Goal: Task Accomplishment & Management: Manage account settings

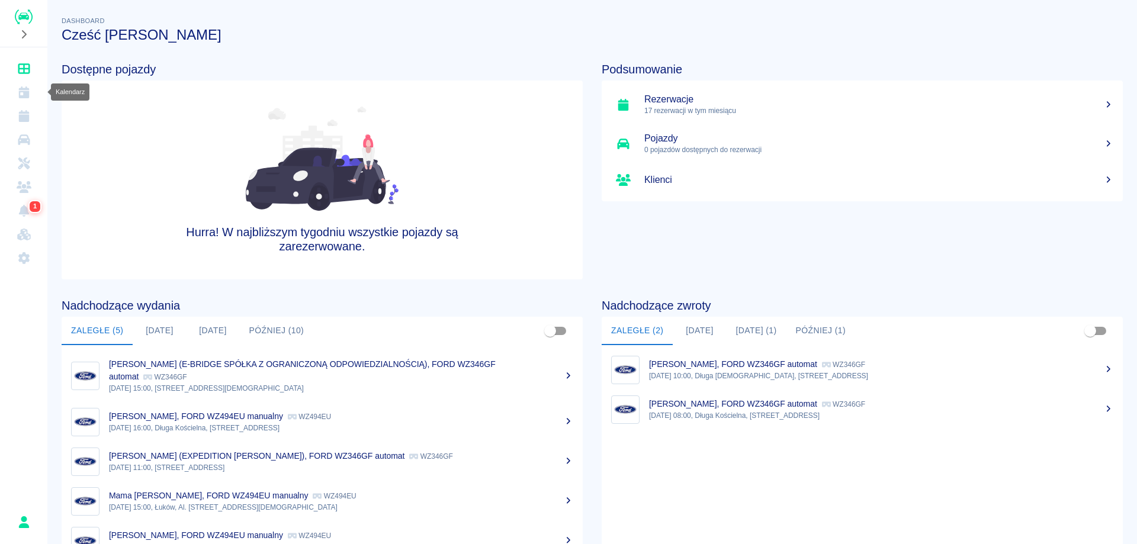
click at [29, 91] on icon "Kalendarz" at bounding box center [24, 92] width 15 height 12
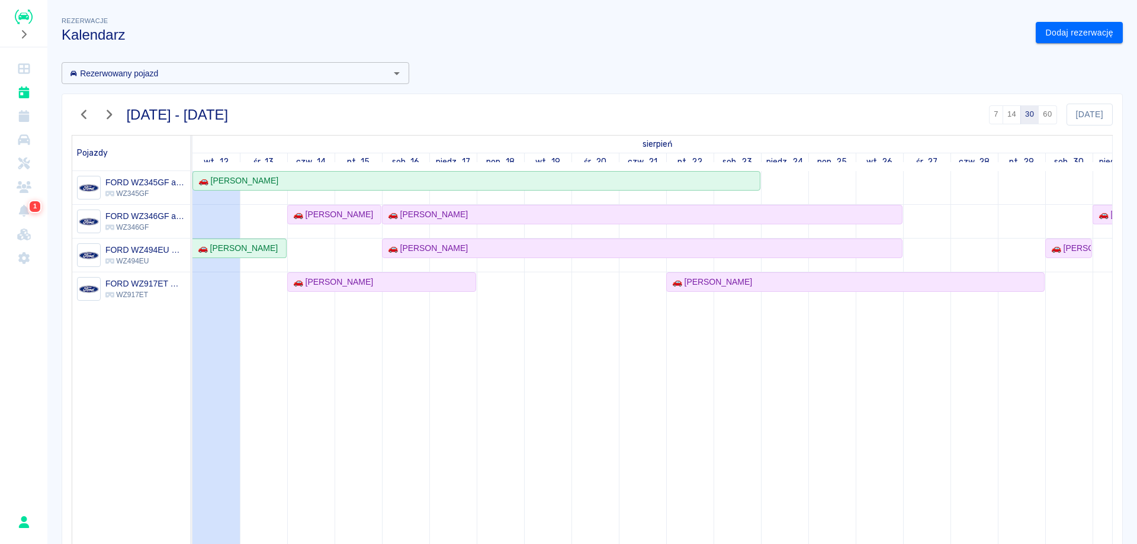
click at [78, 118] on icon "button" at bounding box center [83, 114] width 15 height 12
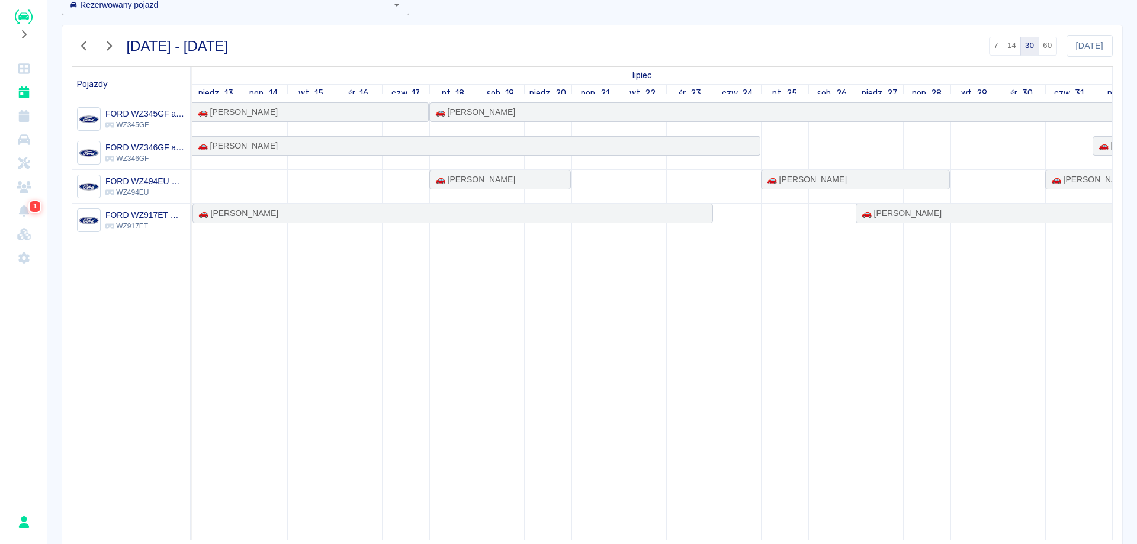
scroll to position [114, 0]
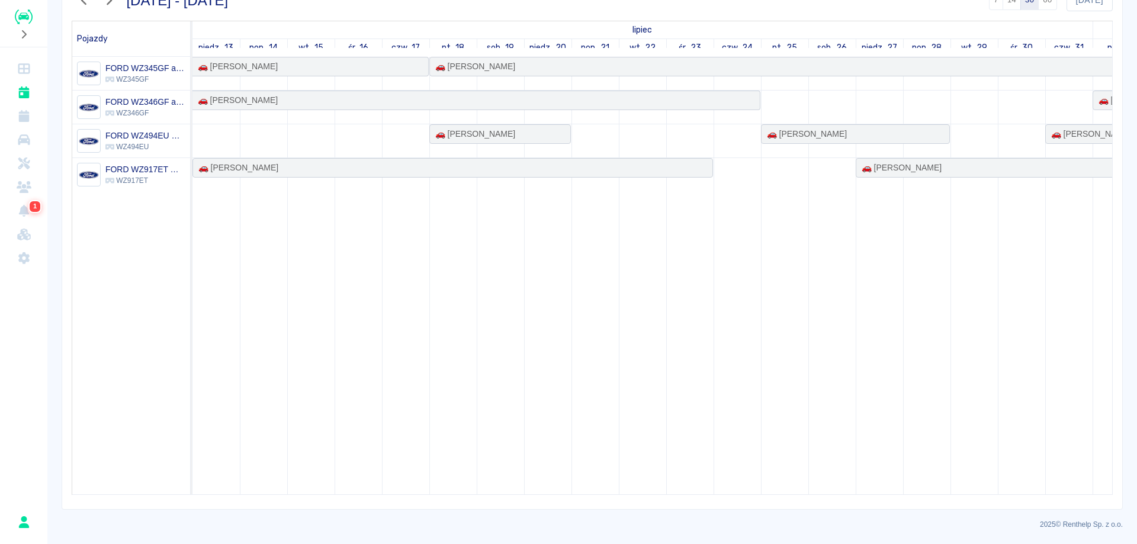
click at [546, 495] on td "🚗 [PERSON_NAME] 🚗 [PERSON_NAME] 🚗 [PERSON_NAME] 🚗 [PERSON_NAME] 🚗 [PERSON_NAME]…" at bounding box center [652, 276] width 920 height 438
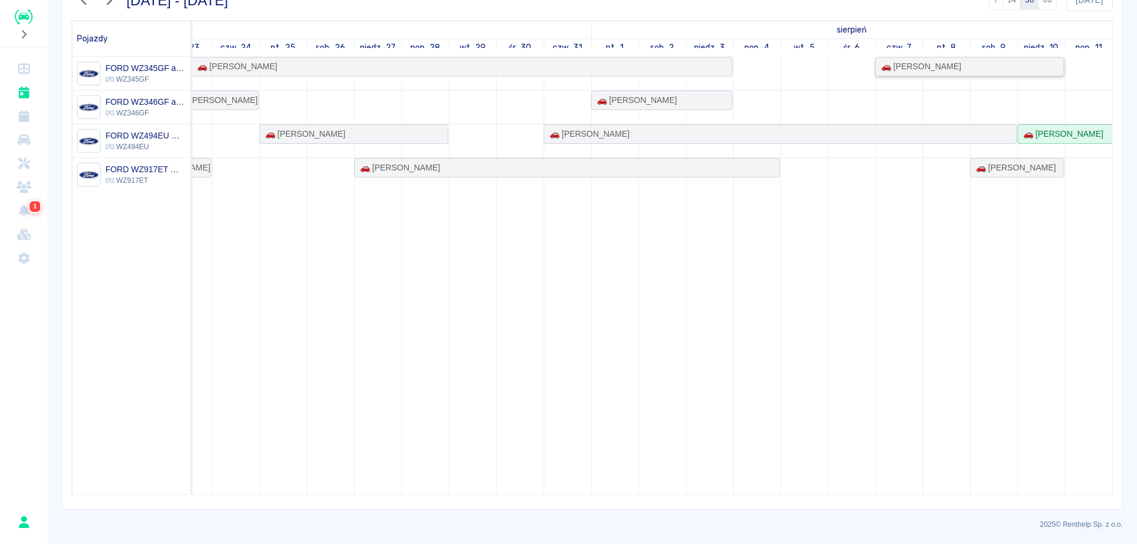
click at [980, 67] on div "🚗 [PERSON_NAME]" at bounding box center [969, 66] width 186 height 12
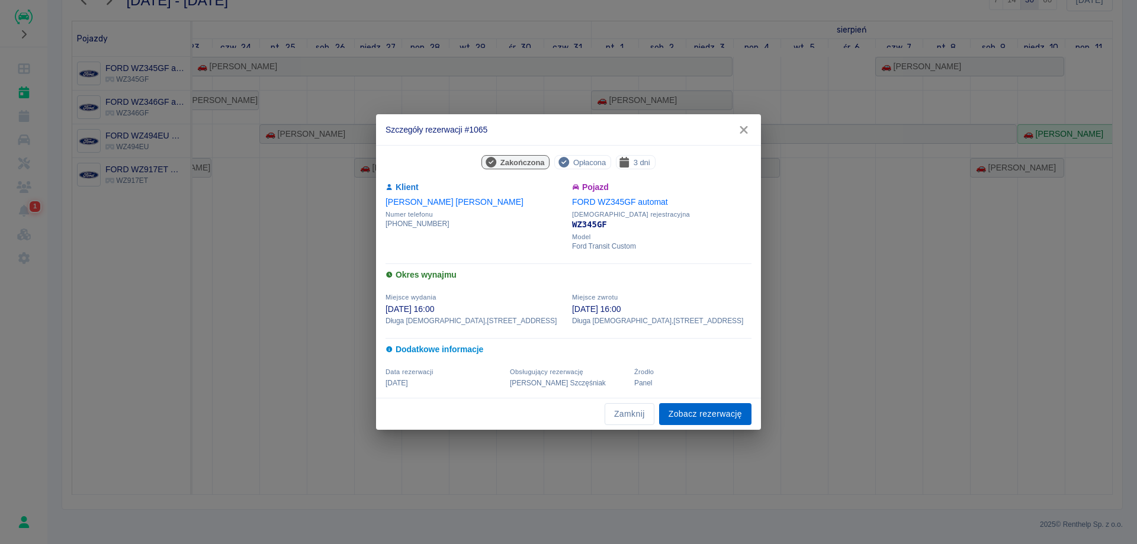
click at [694, 411] on link "Zobacz rezerwację" at bounding box center [705, 414] width 92 height 22
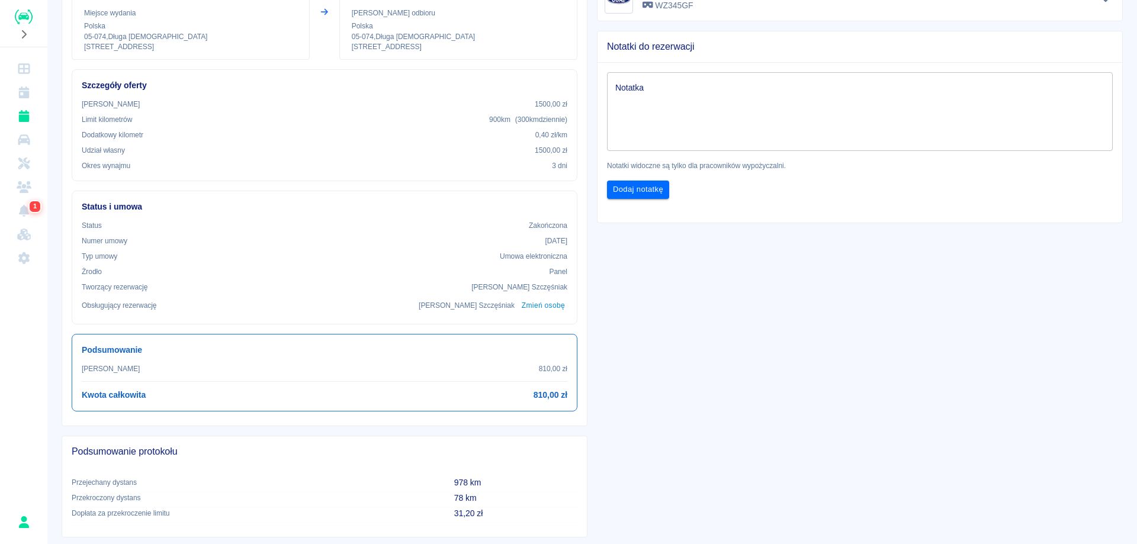
scroll to position [178, 0]
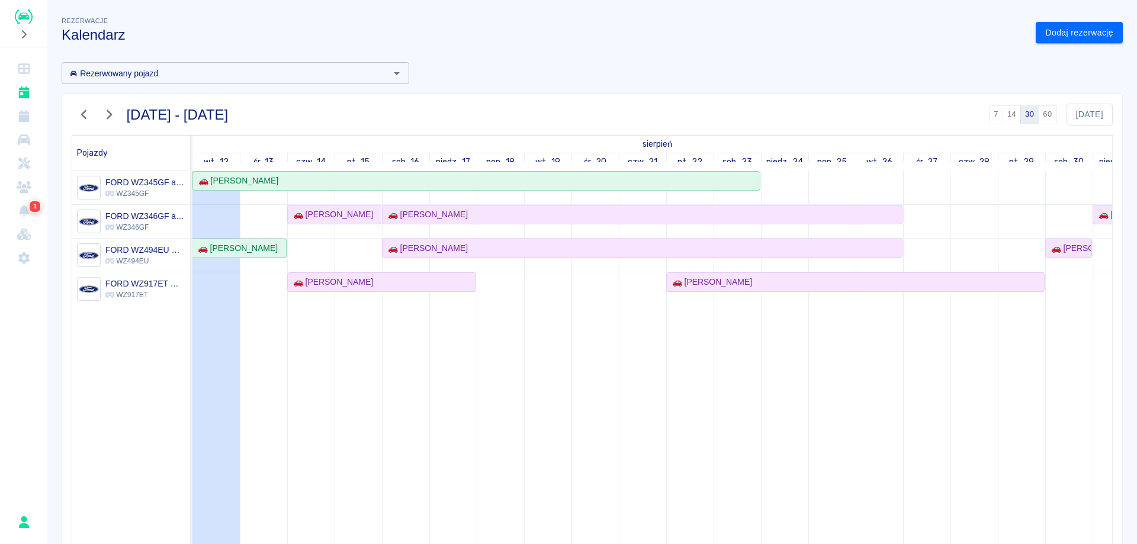
click at [86, 115] on icon "button" at bounding box center [83, 114] width 15 height 12
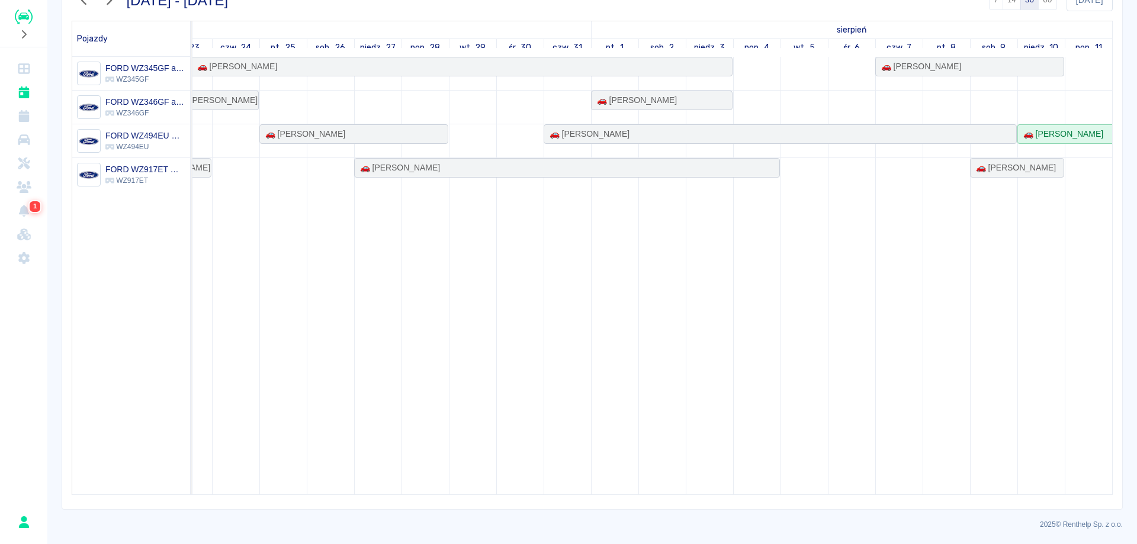
scroll to position [0, 510]
click at [694, 98] on div "🚗 [PERSON_NAME]" at bounding box center [661, 100] width 139 height 12
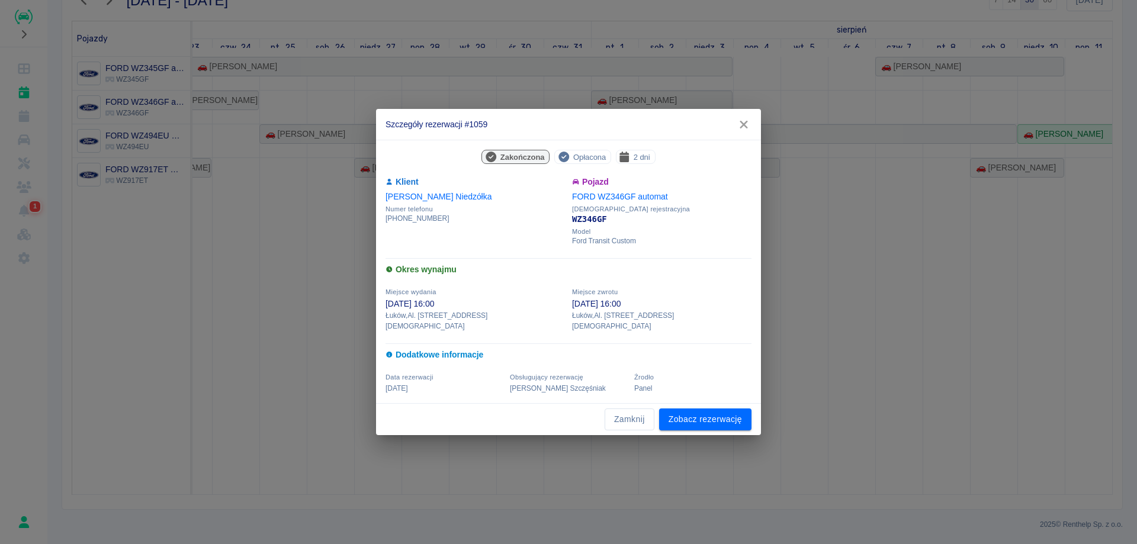
click at [740, 127] on icon "button" at bounding box center [743, 125] width 8 height 8
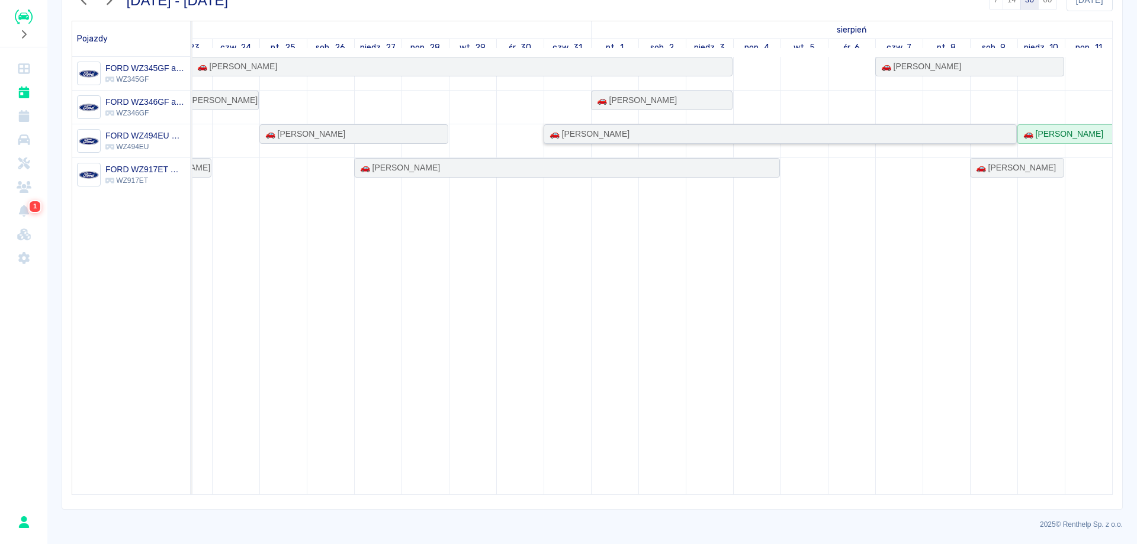
click at [804, 137] on div "🚗 [PERSON_NAME]" at bounding box center [780, 134] width 471 height 12
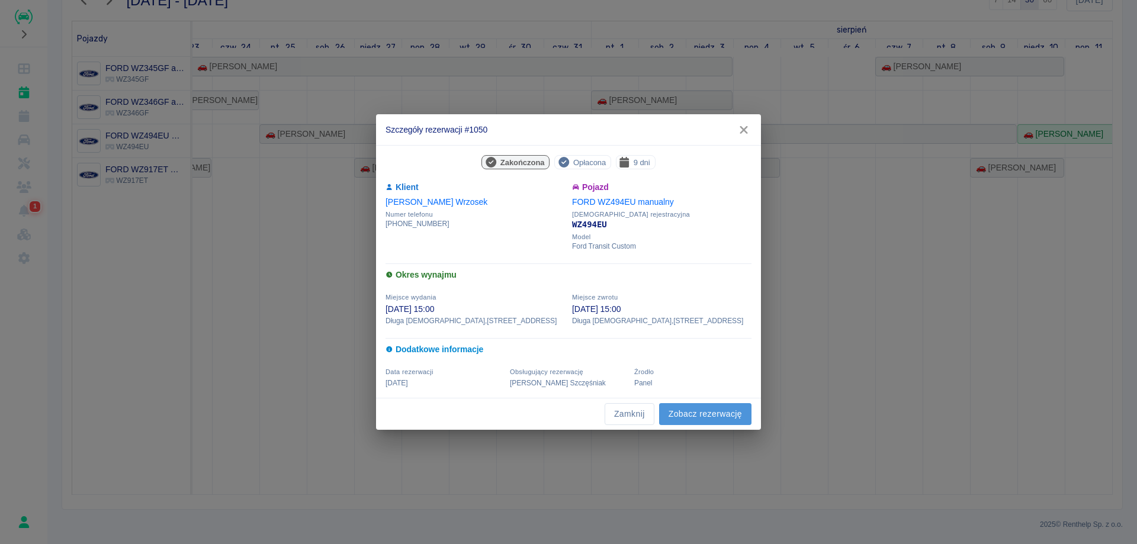
click at [704, 412] on link "Zobacz rezerwację" at bounding box center [705, 414] width 92 height 22
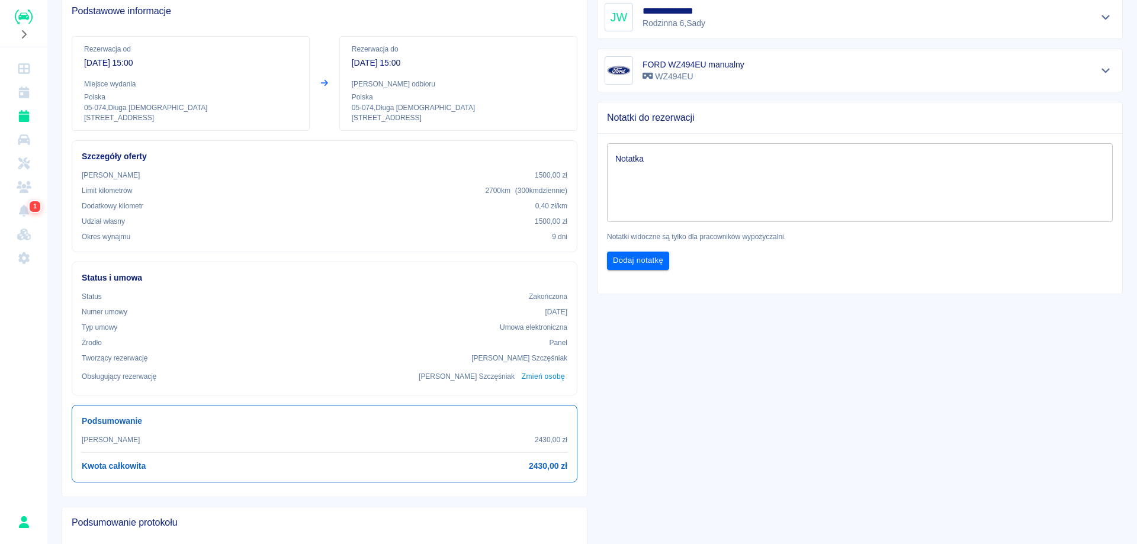
scroll to position [296, 0]
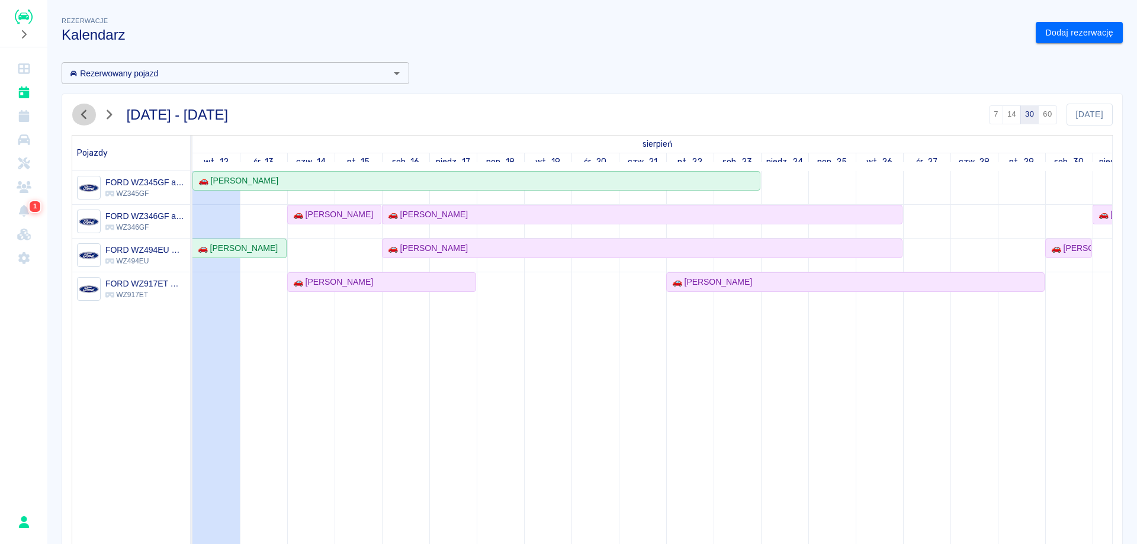
click at [83, 108] on icon "button" at bounding box center [83, 114] width 15 height 12
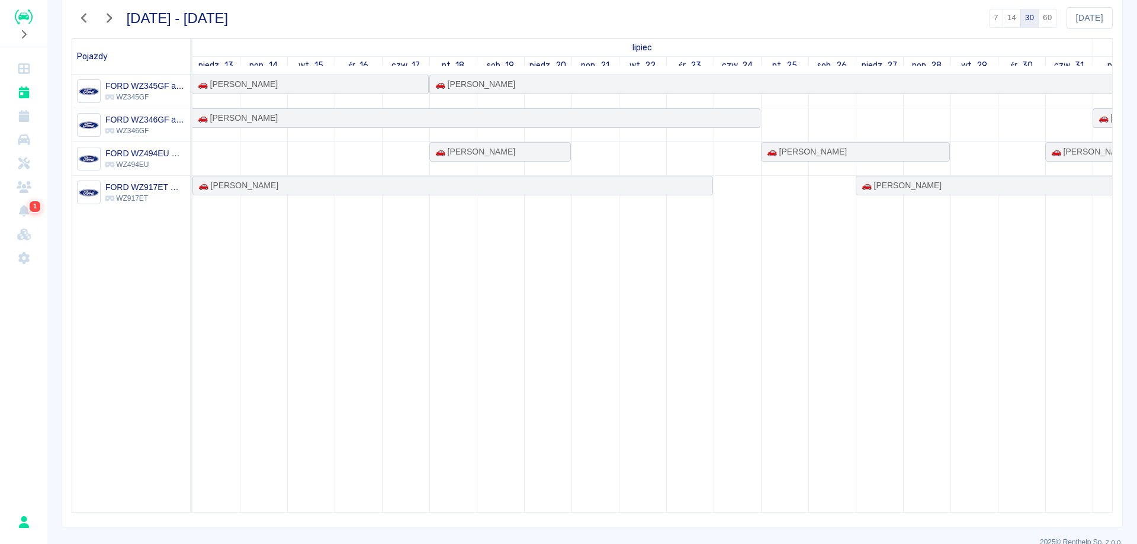
scroll to position [114, 0]
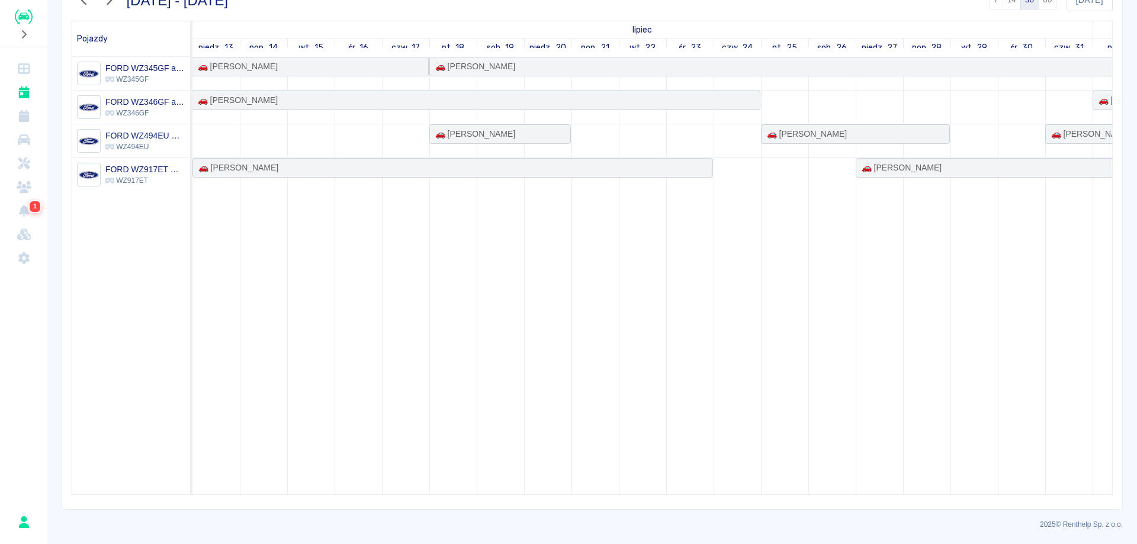
click at [761, 484] on td at bounding box center [784, 276] width 47 height 438
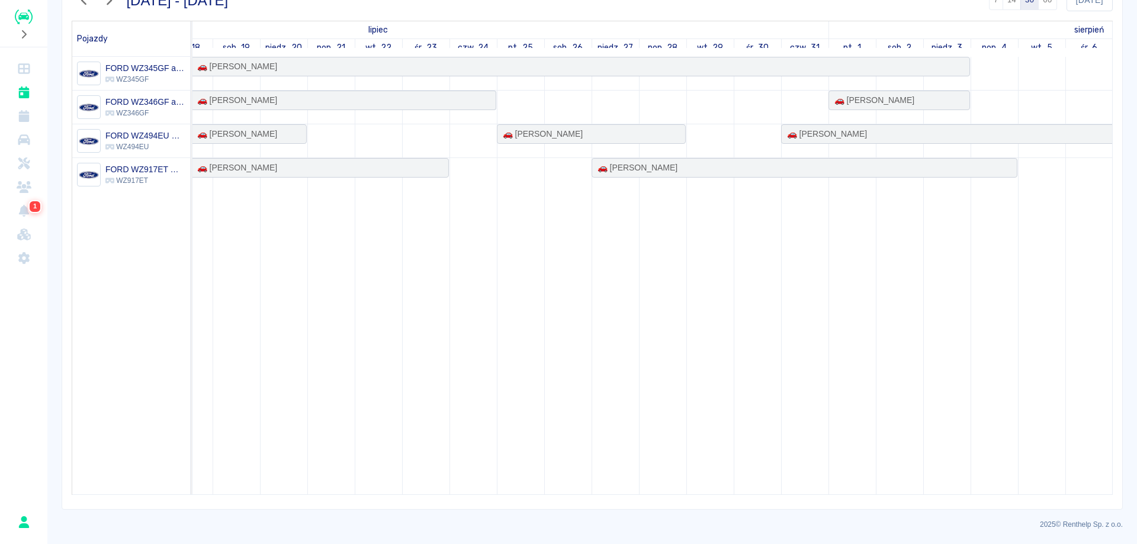
scroll to position [0, 510]
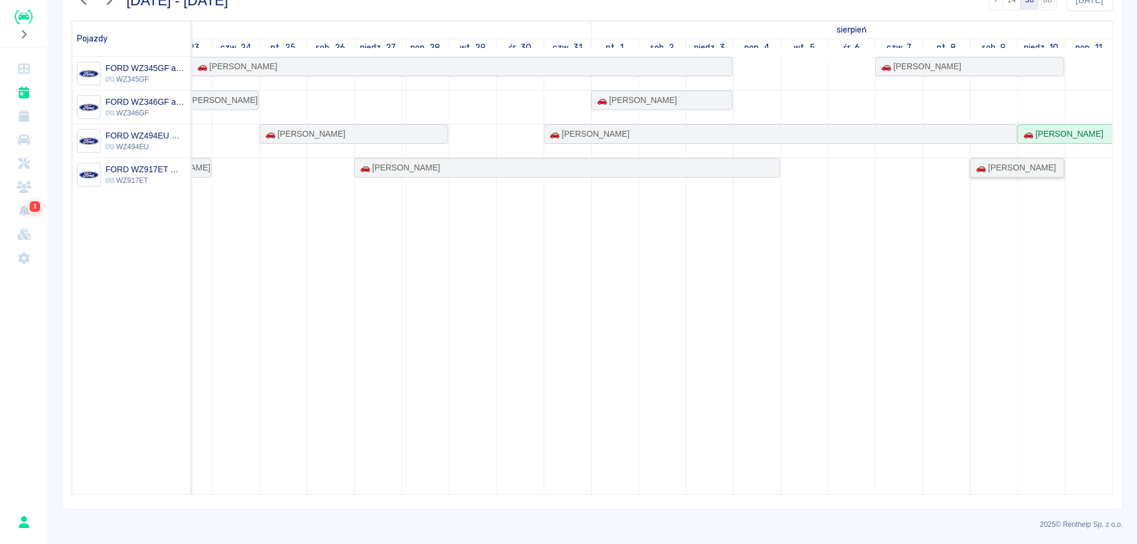
click at [1035, 164] on div "🚗 [PERSON_NAME]" at bounding box center [1017, 168] width 92 height 12
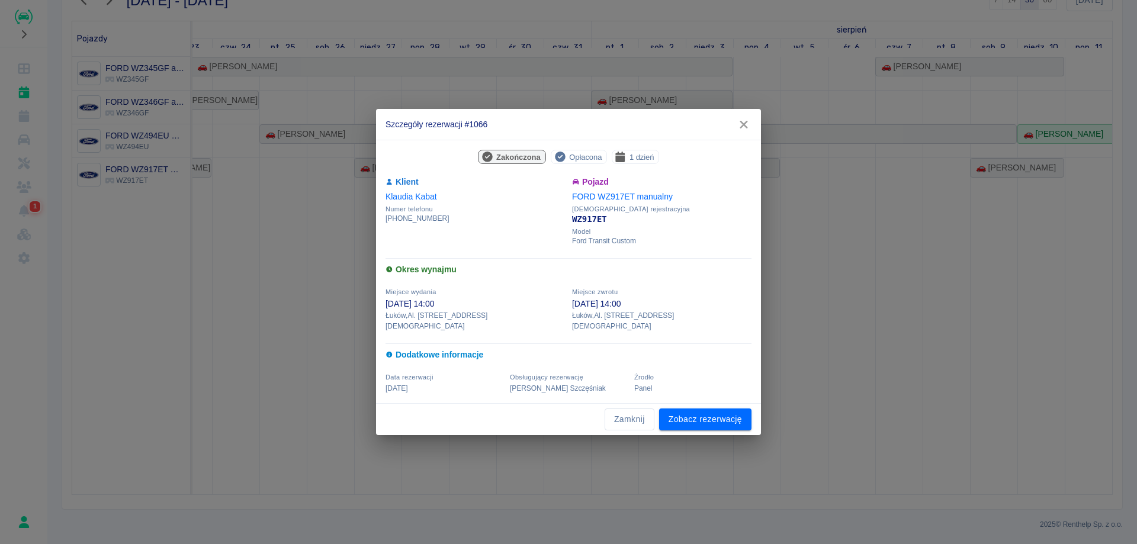
click at [749, 130] on icon "button" at bounding box center [743, 124] width 15 height 12
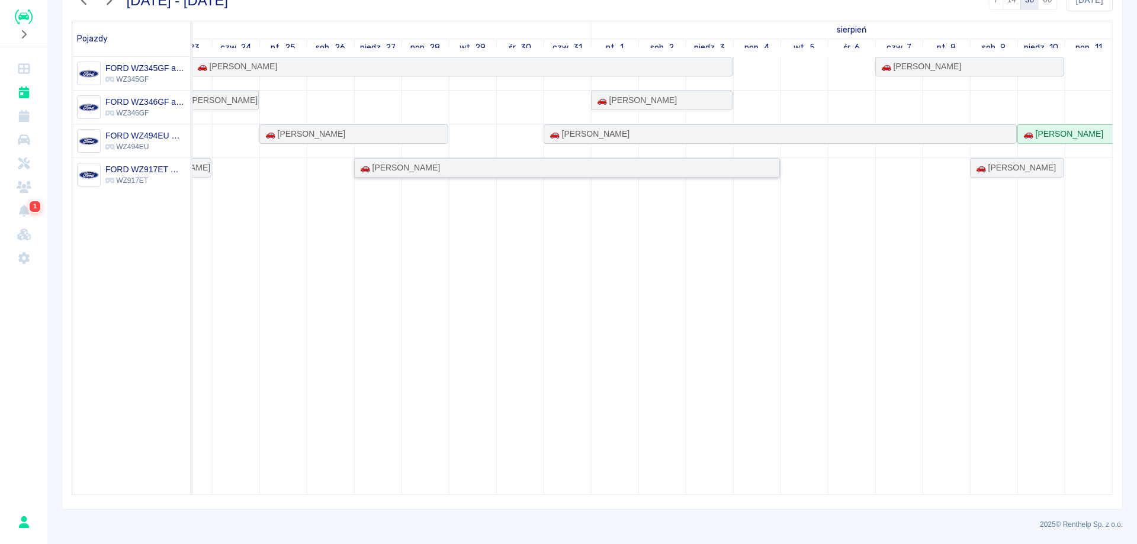
click at [689, 166] on div "🚗 [PERSON_NAME]" at bounding box center [566, 168] width 423 height 12
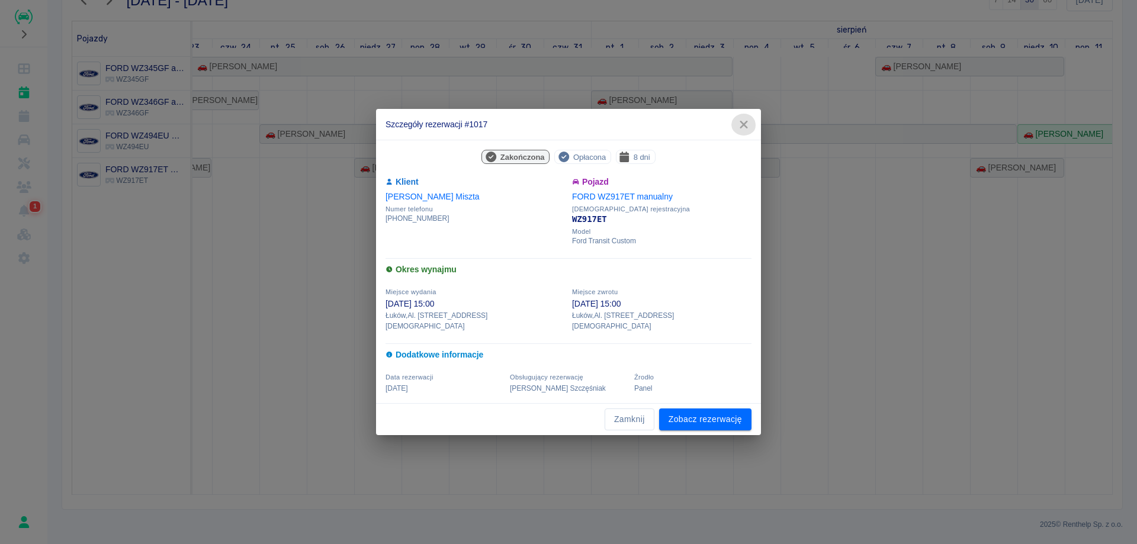
click at [744, 125] on icon "button" at bounding box center [743, 124] width 15 height 12
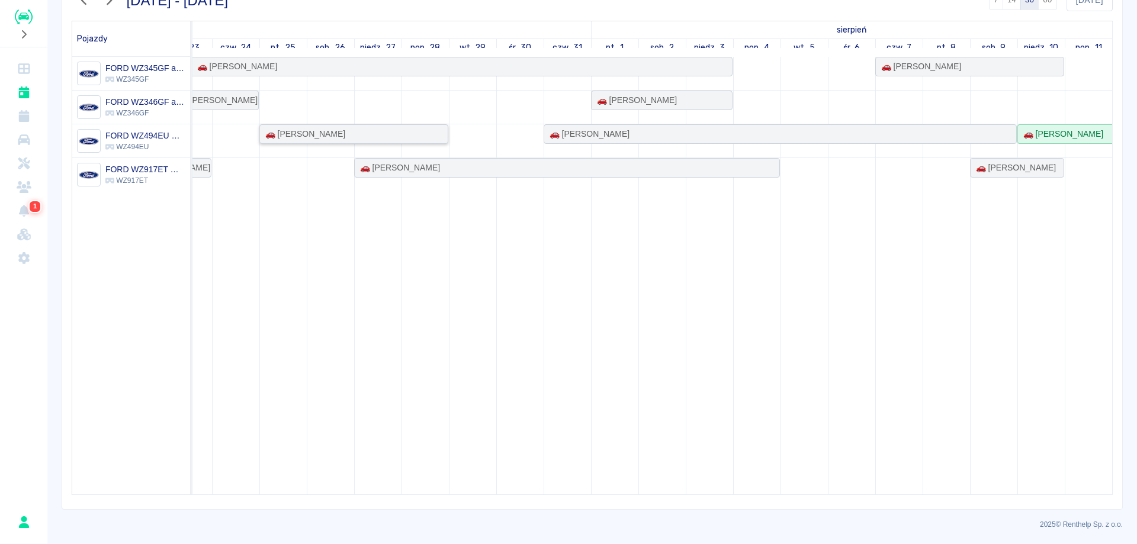
click at [404, 128] on div "🚗 [PERSON_NAME]" at bounding box center [354, 134] width 186 height 12
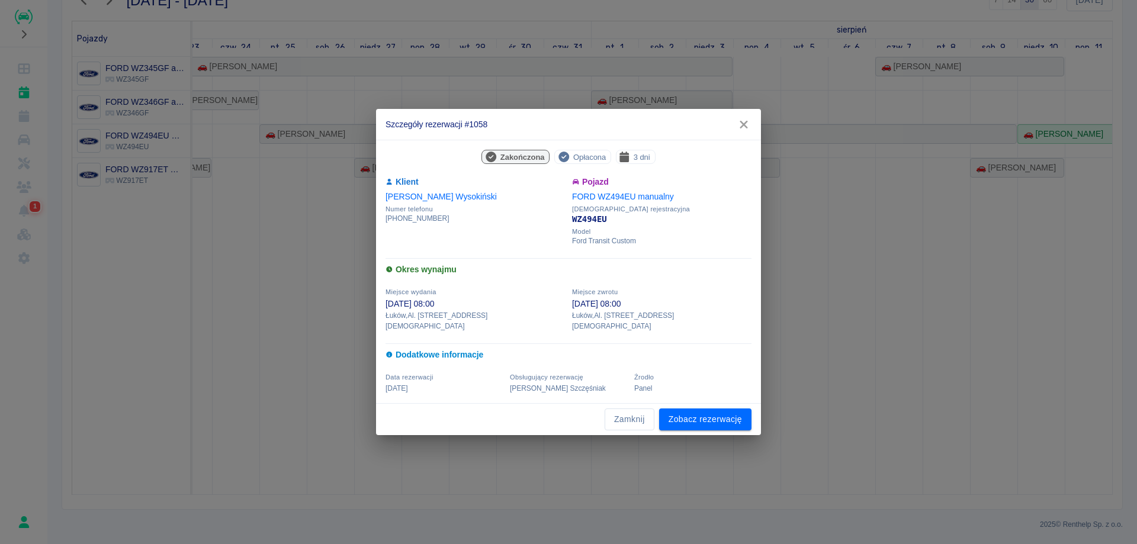
click at [745, 128] on icon "button" at bounding box center [743, 125] width 8 height 8
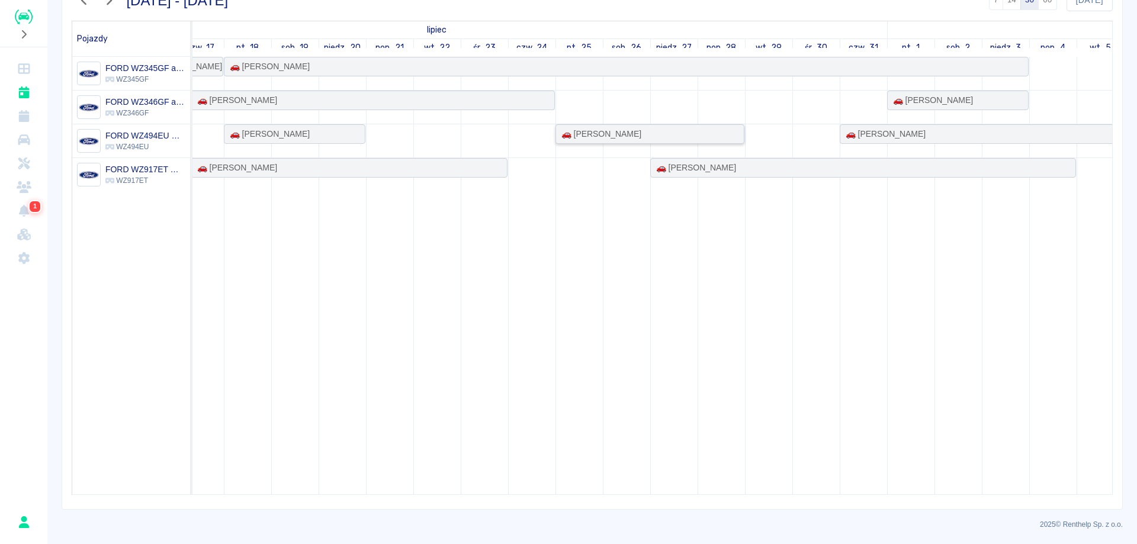
scroll to position [0, 177]
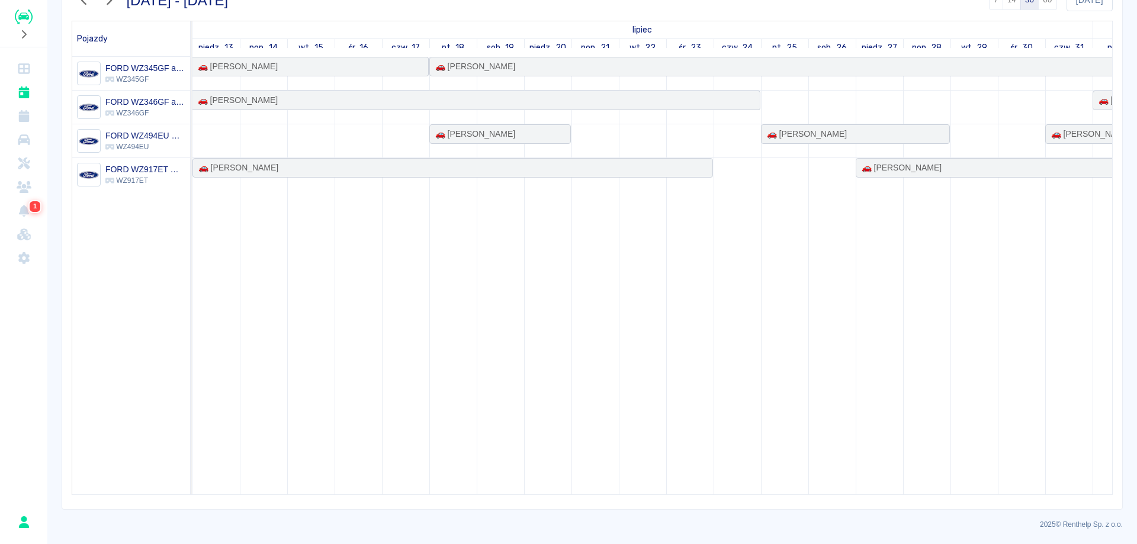
click at [79, 4] on icon "button" at bounding box center [83, 0] width 15 height 12
